Goal: Communication & Community: Connect with others

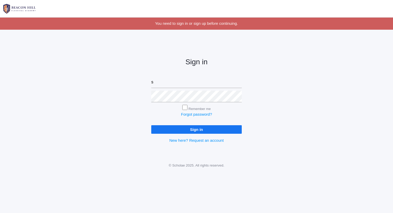
type input "[PERSON_NAME][EMAIL_ADDRESS][DOMAIN_NAME]"
click at [151, 125] on input "Sign in" at bounding box center [196, 129] width 91 height 9
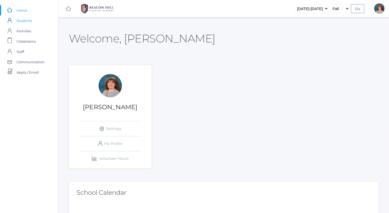
click at [41, 19] on link "icons/user/plain Created with Sketch. Students" at bounding box center [29, 21] width 58 height 10
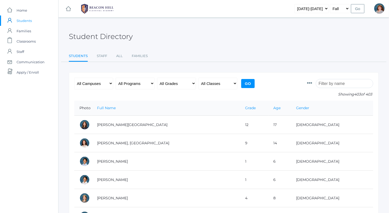
click at [328, 83] on input "search" at bounding box center [344, 83] width 57 height 9
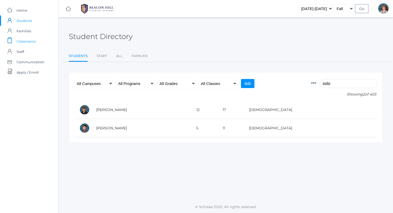
type input "solo"
click at [46, 45] on link "icons/clipboard/plain Created with Sketch. Classrooms" at bounding box center [29, 41] width 58 height 10
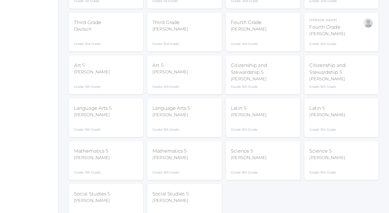
scroll to position [136, 0]
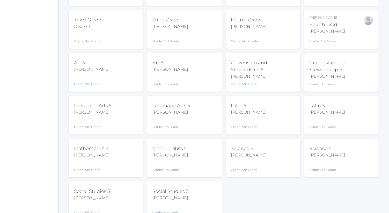
click at [119, 114] on div "Language Arts 5 Bence Grade: 5th Grade 05LA" at bounding box center [106, 115] width 64 height 28
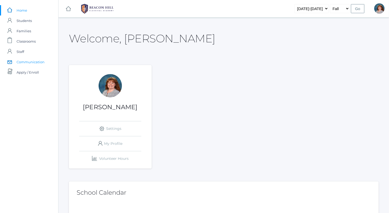
click at [41, 61] on span "Communication" at bounding box center [31, 62] width 28 height 10
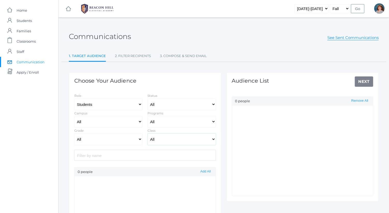
click at [167, 138] on select "All 01LA - First Grade [PERSON_NAME] 01LA - First Grade [PERSON_NAME] 02LA - Se…" at bounding box center [181, 140] width 68 height 12
select select "Enrolled"
select select "1968"
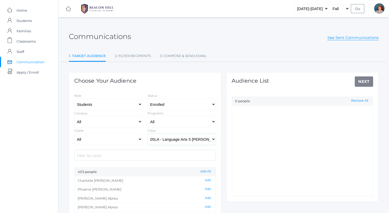
click at [147, 134] on select "All 01LA - First Grade [PERSON_NAME] 01LA - First Grade [PERSON_NAME] 02LA - Se…" at bounding box center [181, 140] width 68 height 12
click at [204, 171] on button "Add All" at bounding box center [205, 172] width 13 height 4
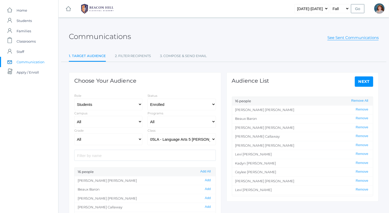
click at [367, 79] on link "Next" at bounding box center [364, 82] width 19 height 10
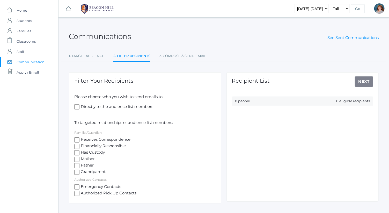
click at [100, 139] on span "Receives Correspondence" at bounding box center [104, 140] width 51 height 6
click at [79, 139] on input "Receives Correspondence" at bounding box center [76, 140] width 5 height 5
checkbox input "true"
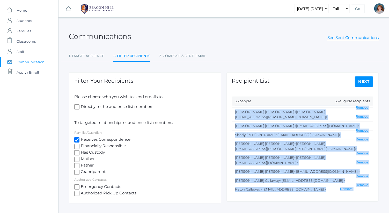
scroll to position [13, 0]
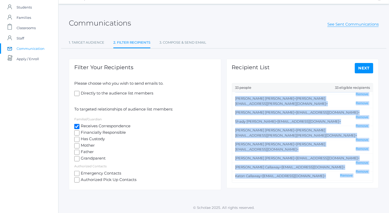
drag, startPoint x: 235, startPoint y: 109, endPoint x: 324, endPoint y: 177, distance: 112.2
click at [324, 177] on ul "[PERSON_NAME] <[PERSON_NAME][EMAIL_ADDRESS][PERSON_NAME][DOMAIN_NAME]> Remove […" at bounding box center [302, 137] width 141 height 91
copy ul "[PERSON_NAME] <[PERSON_NAME][EMAIL_ADDRESS][PERSON_NAME][DOMAIN_NAME]> Remove […"
click at [98, 40] on link "1. Target Audience" at bounding box center [86, 43] width 35 height 10
select select "Enrolled"
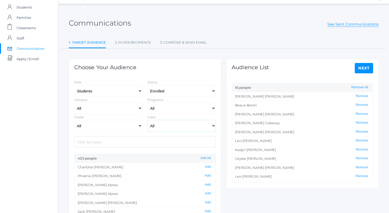
click at [171, 130] on select "All 01LA - First Grade [PERSON_NAME] 01LA - First Grade [PERSON_NAME] 02LA - Se…" at bounding box center [181, 126] width 68 height 12
select select "1967"
click at [147, 120] on select "All 01LA - First Grade [PERSON_NAME] 01LA - First Grade [PERSON_NAME] 02LA - Se…" at bounding box center [181, 126] width 68 height 12
click at [356, 87] on button "Remove All" at bounding box center [359, 87] width 20 height 4
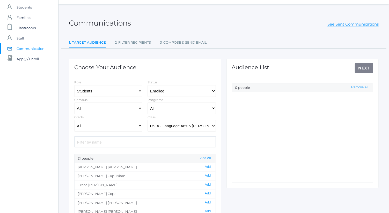
click at [205, 158] on button "Add All" at bounding box center [205, 158] width 13 height 4
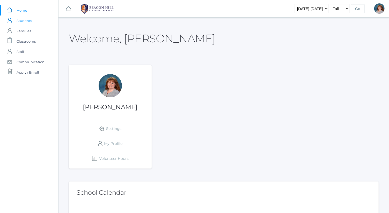
click at [32, 20] on link "icons/user/plain Created with Sketch. Students" at bounding box center [29, 21] width 58 height 10
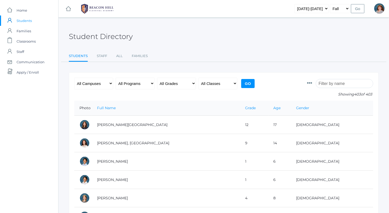
click at [335, 82] on input "search" at bounding box center [344, 83] width 57 height 9
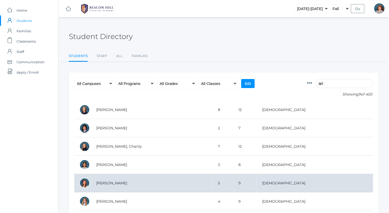
type input "ari"
click at [197, 181] on td "White, Arielle" at bounding box center [152, 183] width 122 height 18
